Goal: Navigation & Orientation: Find specific page/section

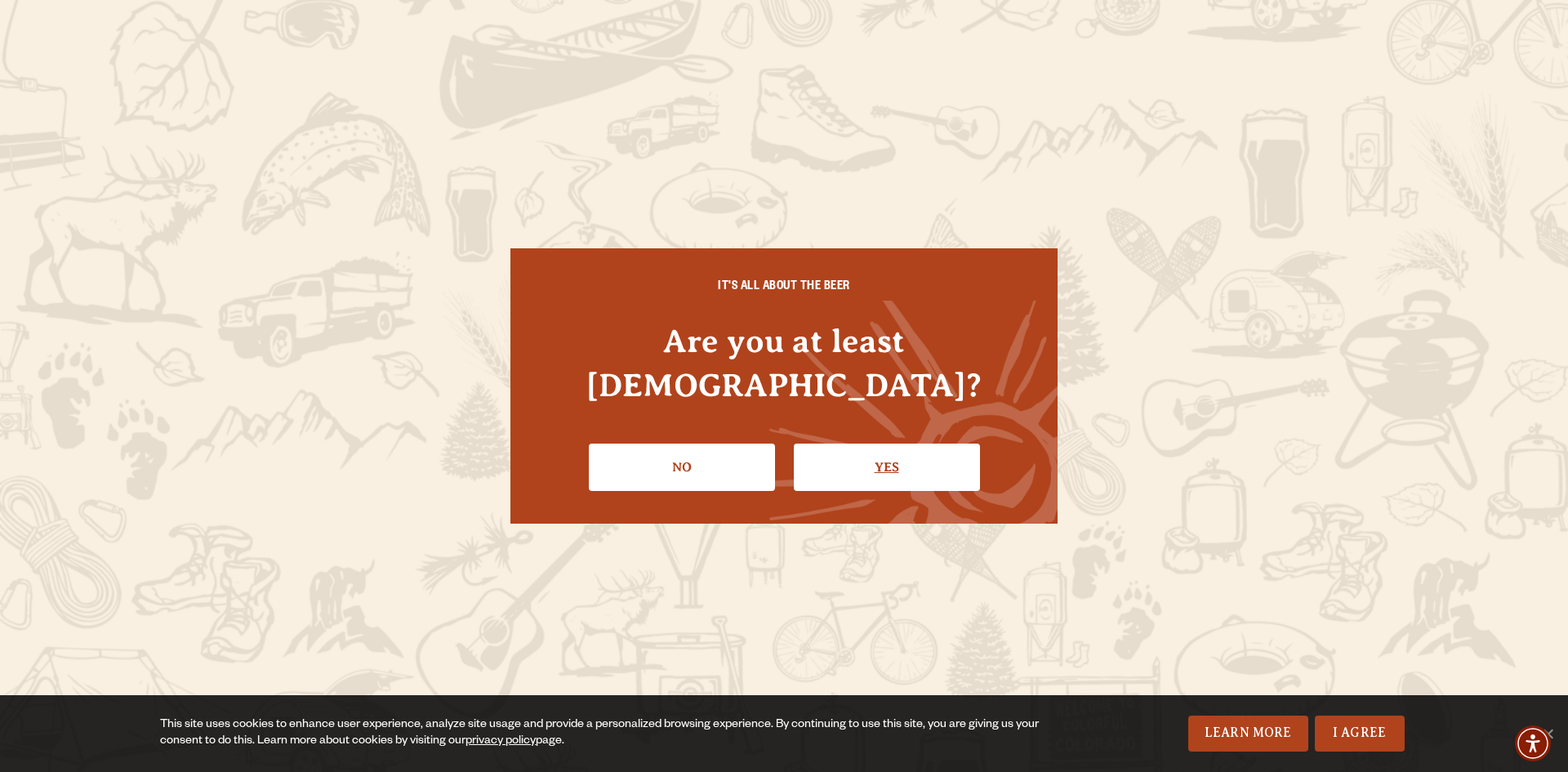
click at [880, 444] on link "Yes" at bounding box center [886, 467] width 186 height 47
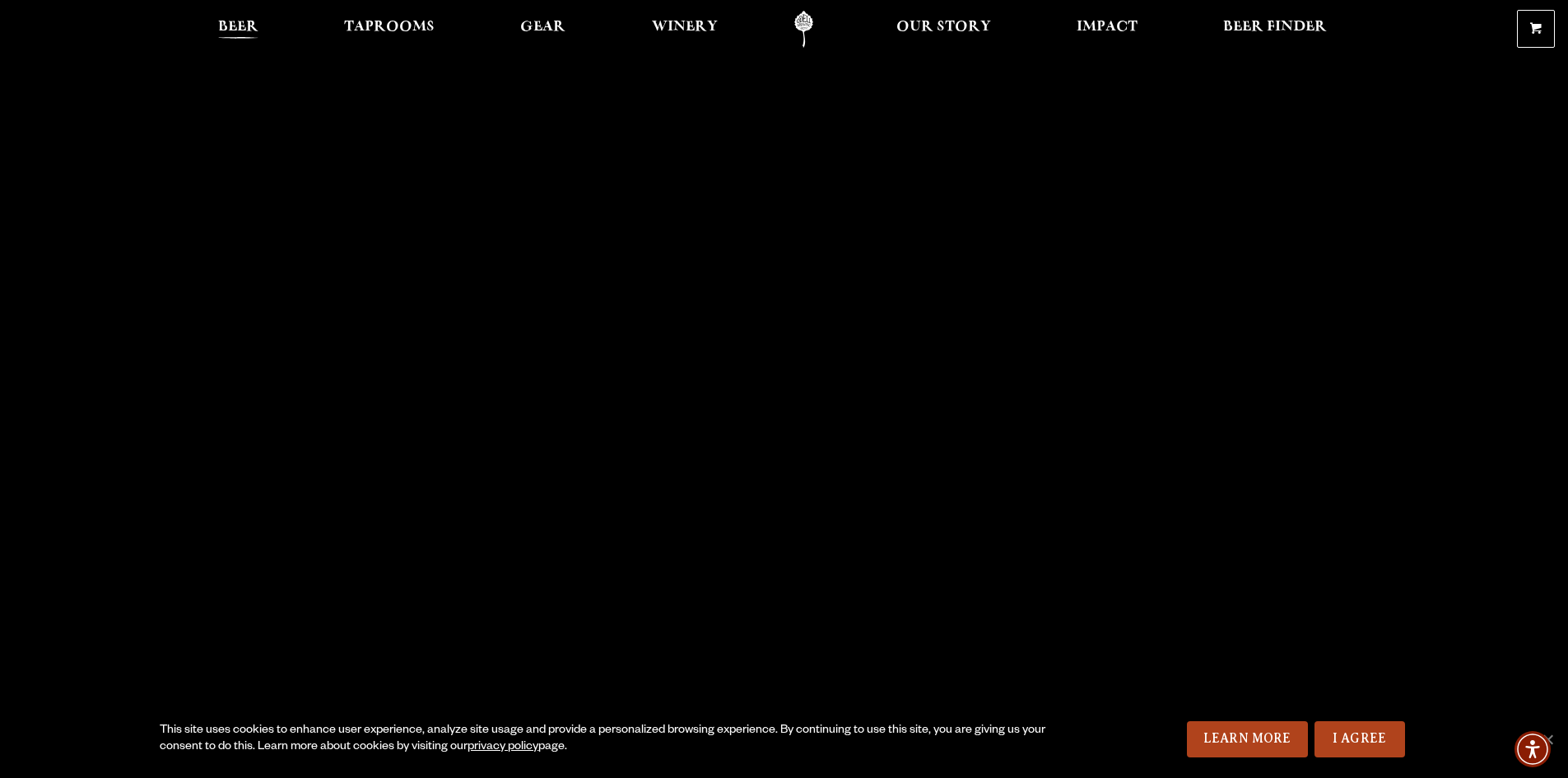
click at [230, 27] on span "Beer" at bounding box center [238, 27] width 41 height 13
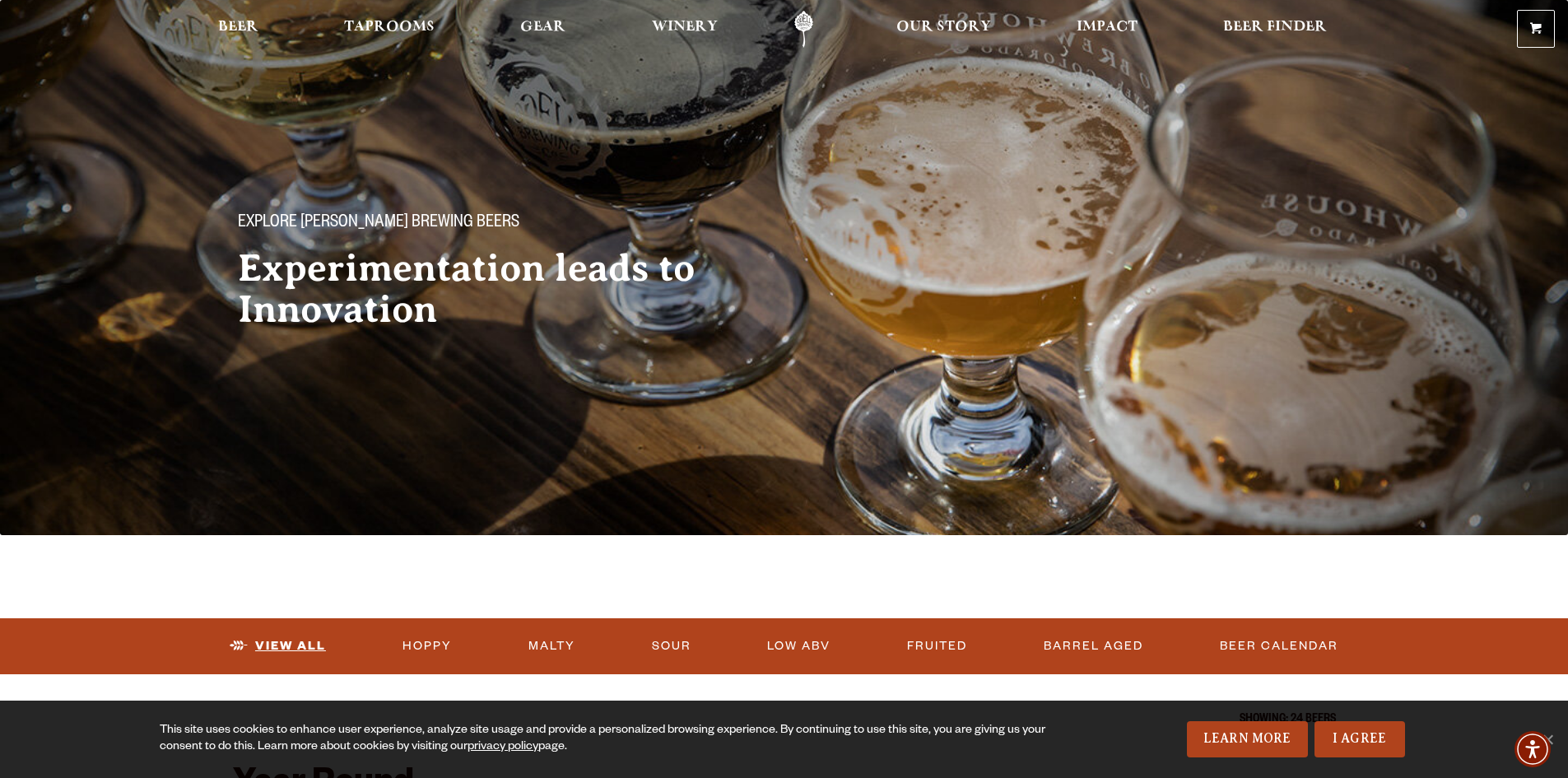
click at [269, 647] on link "View All" at bounding box center [278, 646] width 110 height 38
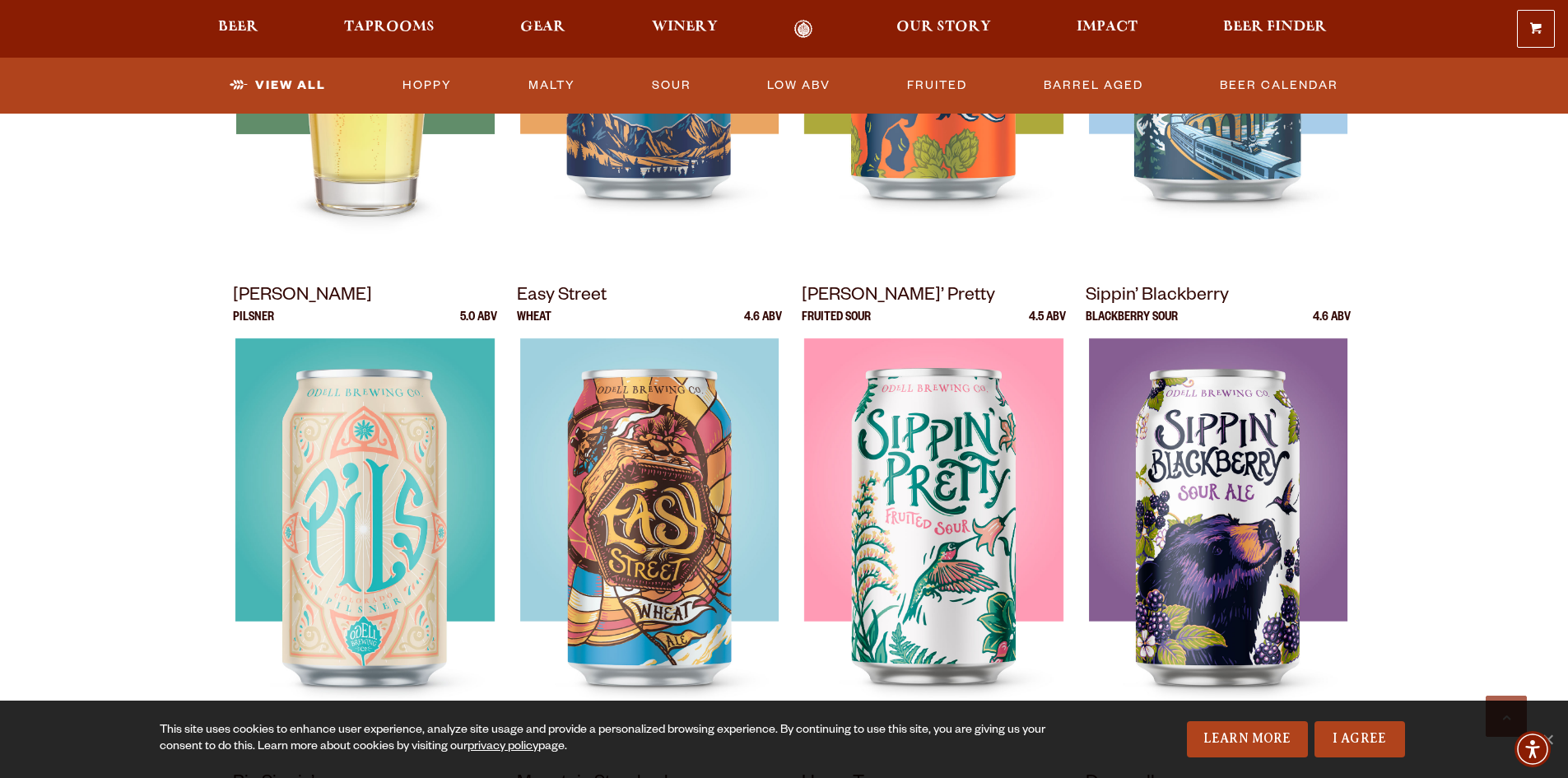
scroll to position [906, 0]
